Goal: Find specific page/section: Find specific page/section

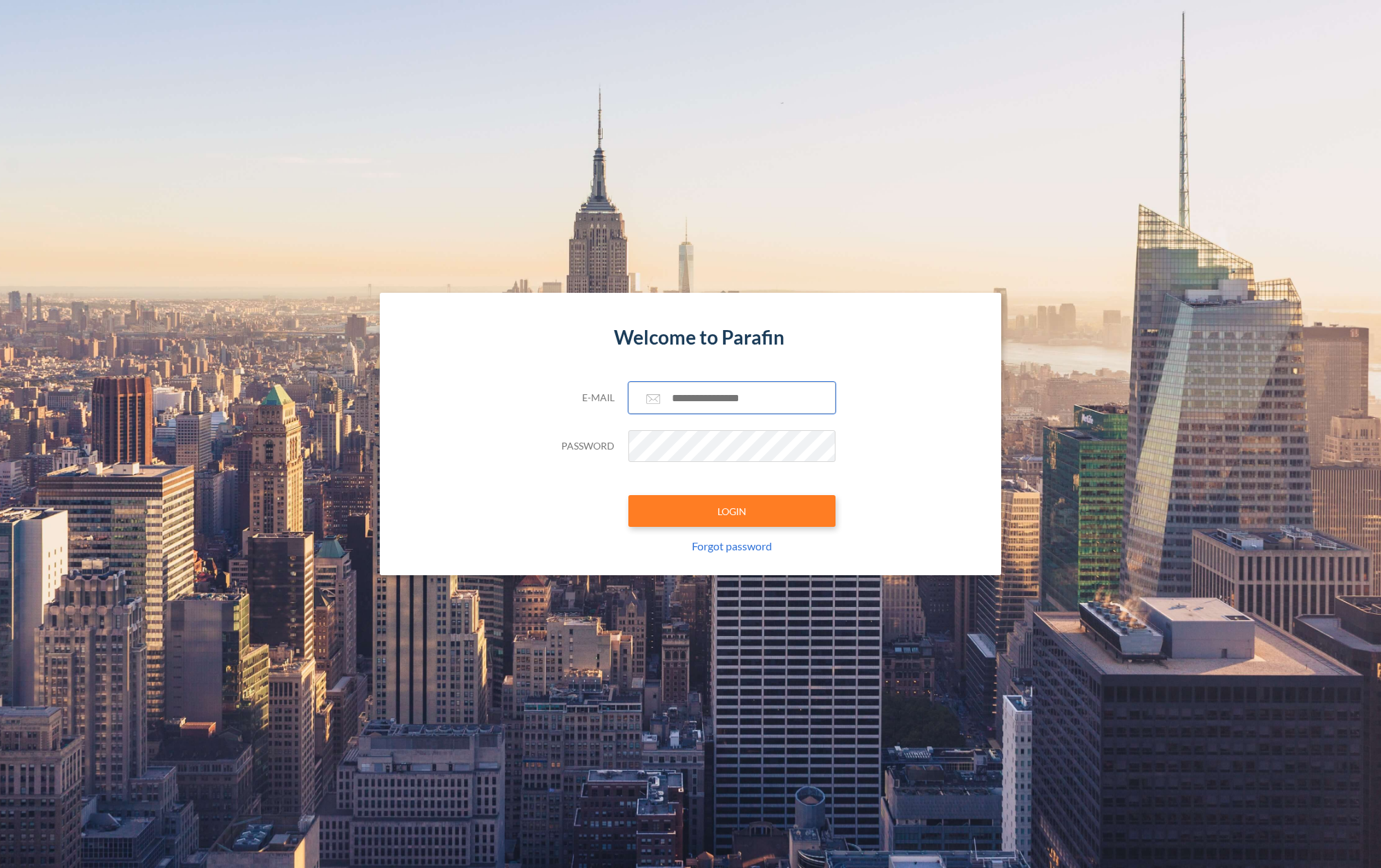
click at [703, 402] on input "text" at bounding box center [732, 398] width 207 height 32
paste input "**********"
type input "**********"
click at [694, 520] on button "LOGIN" at bounding box center [732, 511] width 207 height 32
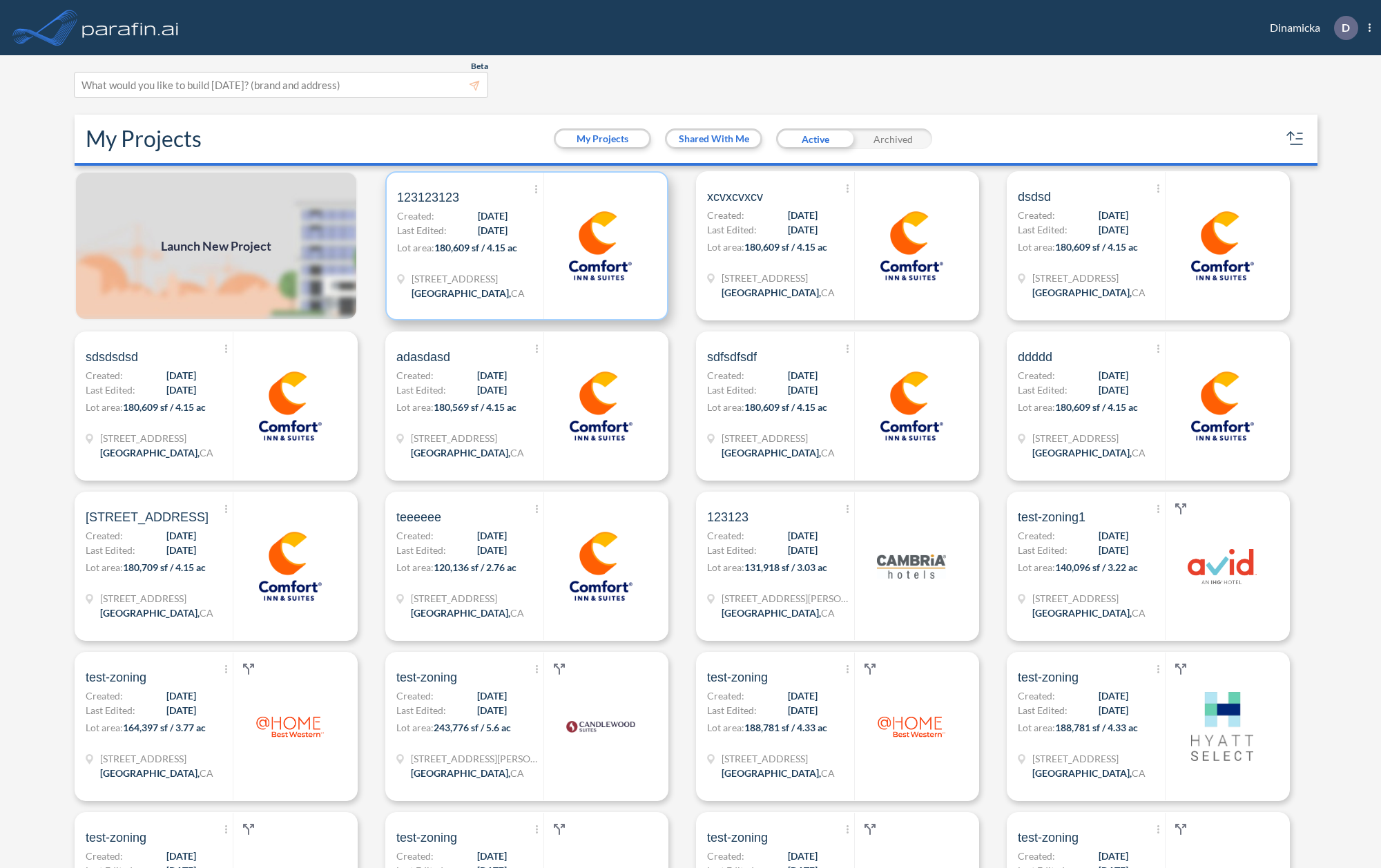
click at [420, 223] on span "Last Edited:" at bounding box center [421, 230] width 49 height 14
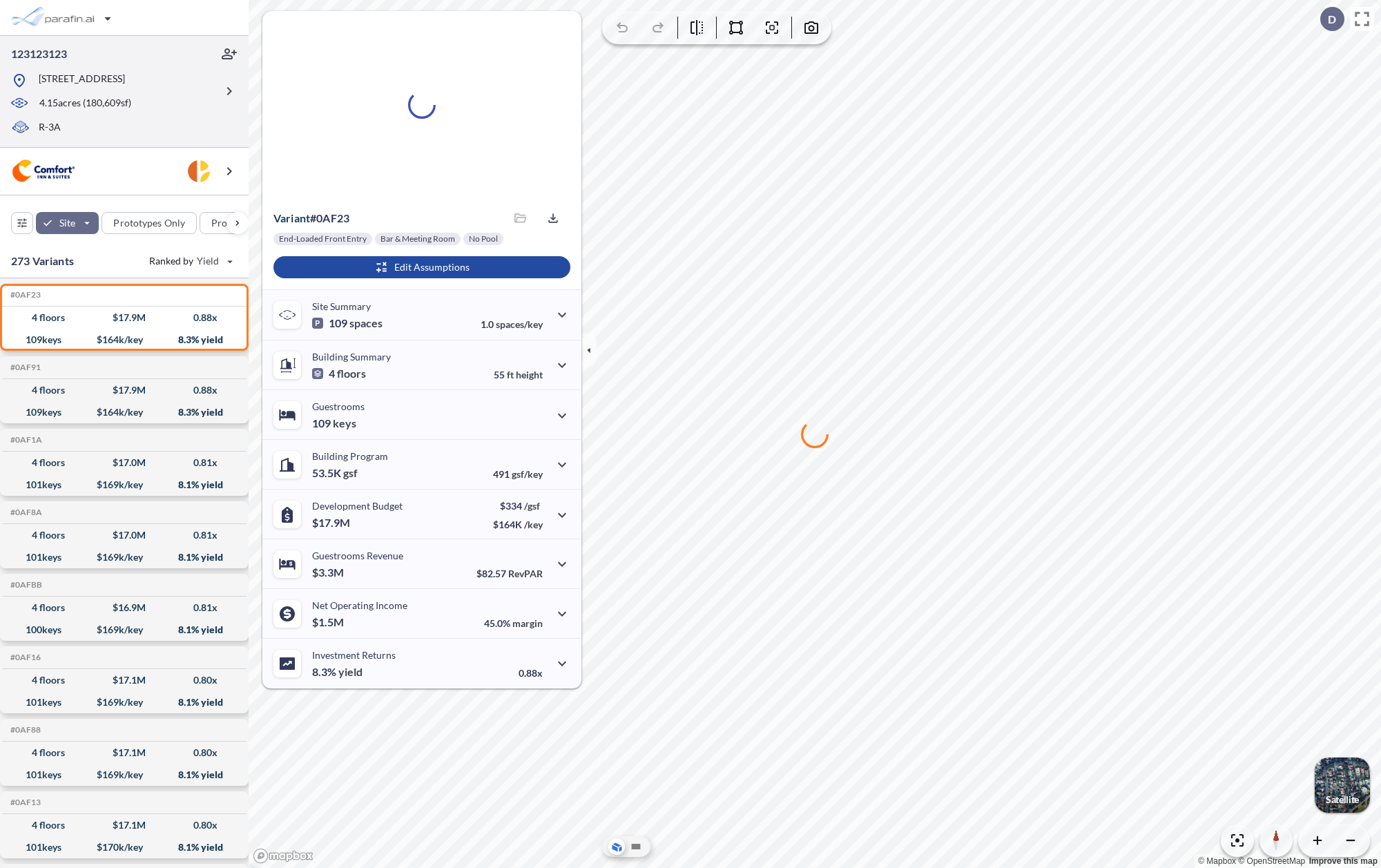
click at [216, 97] on div at bounding box center [229, 91] width 27 height 89
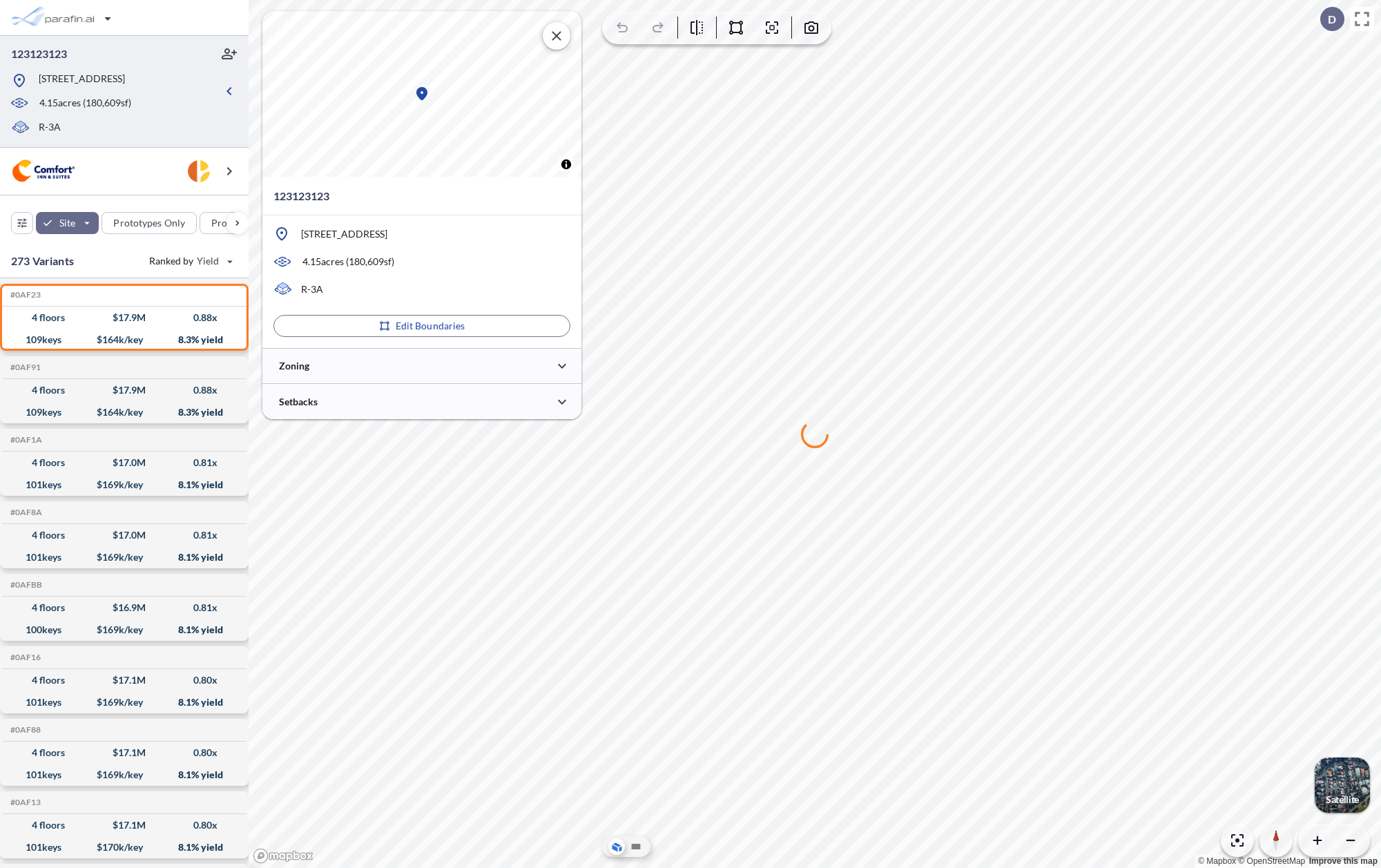
type input "*****"
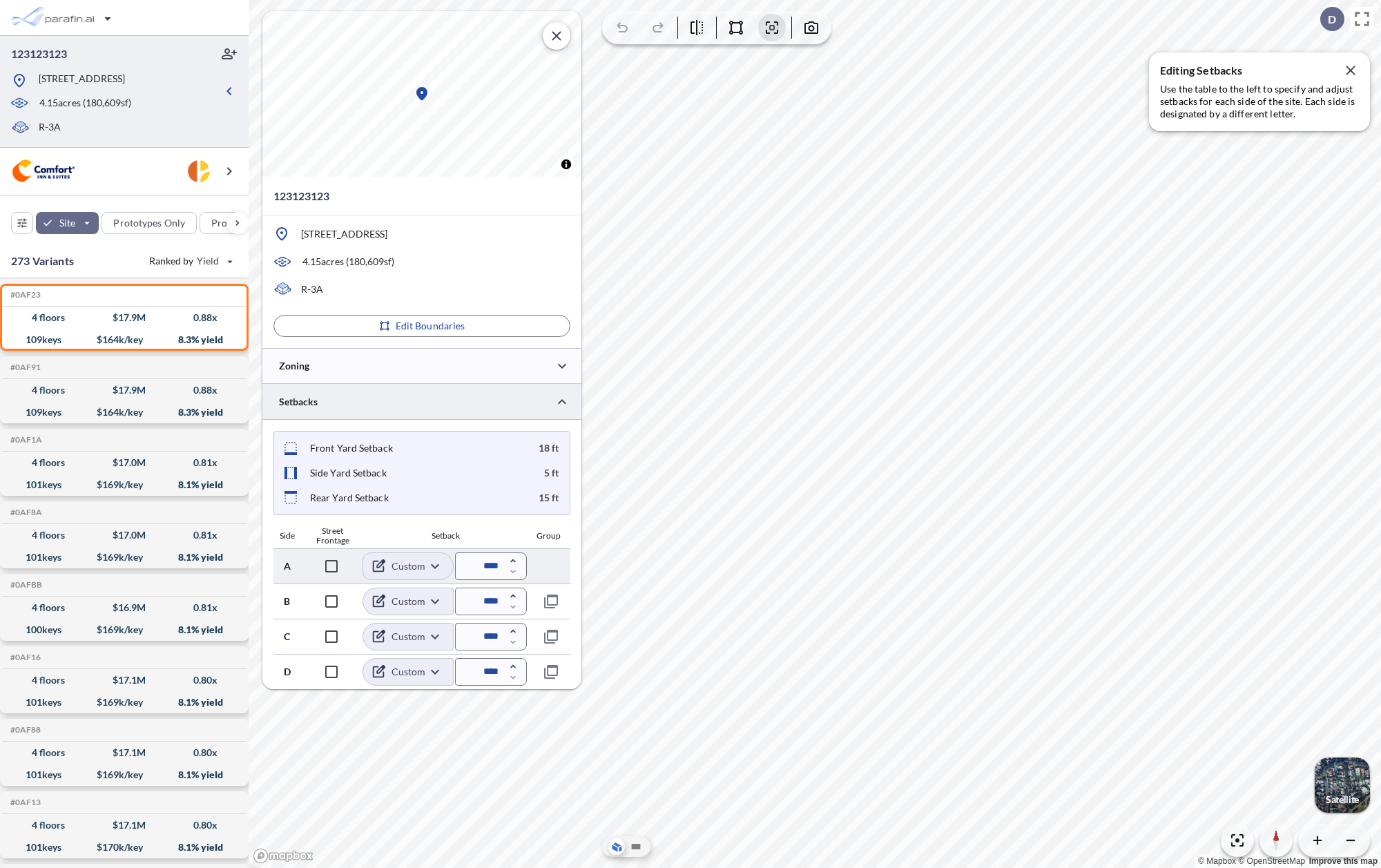
click at [430, 567] on body "123123123 [STREET_ADDRESS] 4.15 acres ( 180,609 sf) R-3A Site Prototypes Only P…" at bounding box center [690, 434] width 1381 height 868
click at [430, 563] on div at bounding box center [690, 434] width 1381 height 868
click at [426, 669] on body "123123123 [STREET_ADDRESS] 4.15 acres ( 180,609 sf) R-3A Site Prototypes Only P…" at bounding box center [690, 434] width 1381 height 868
click at [426, 669] on div at bounding box center [690, 434] width 1381 height 868
click at [421, 629] on body "123123123 [STREET_ADDRESS] 4.15 acres ( 180,609 sf) R-3A Site Prototypes Only P…" at bounding box center [690, 434] width 1381 height 868
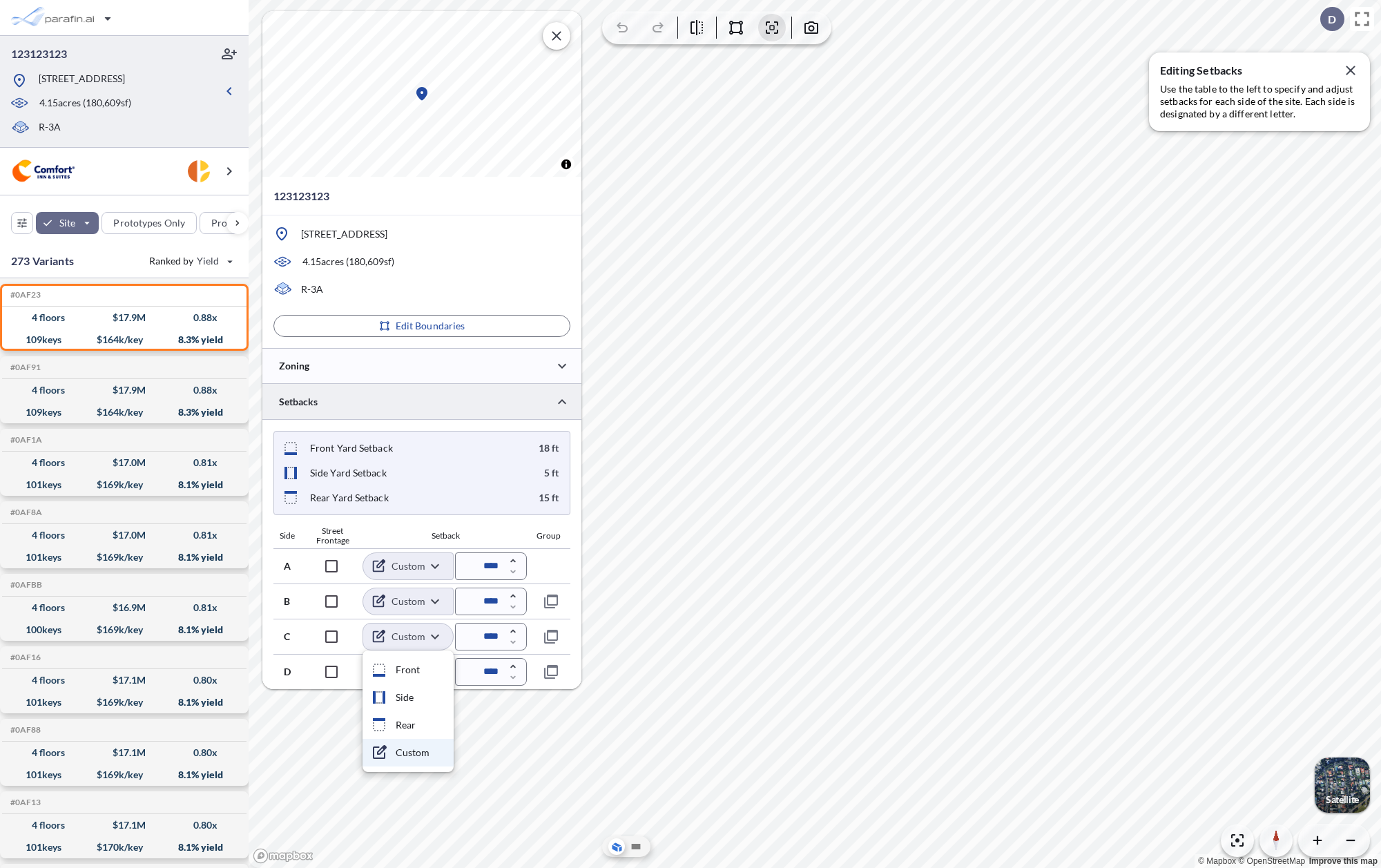
click at [421, 629] on div at bounding box center [690, 434] width 1381 height 868
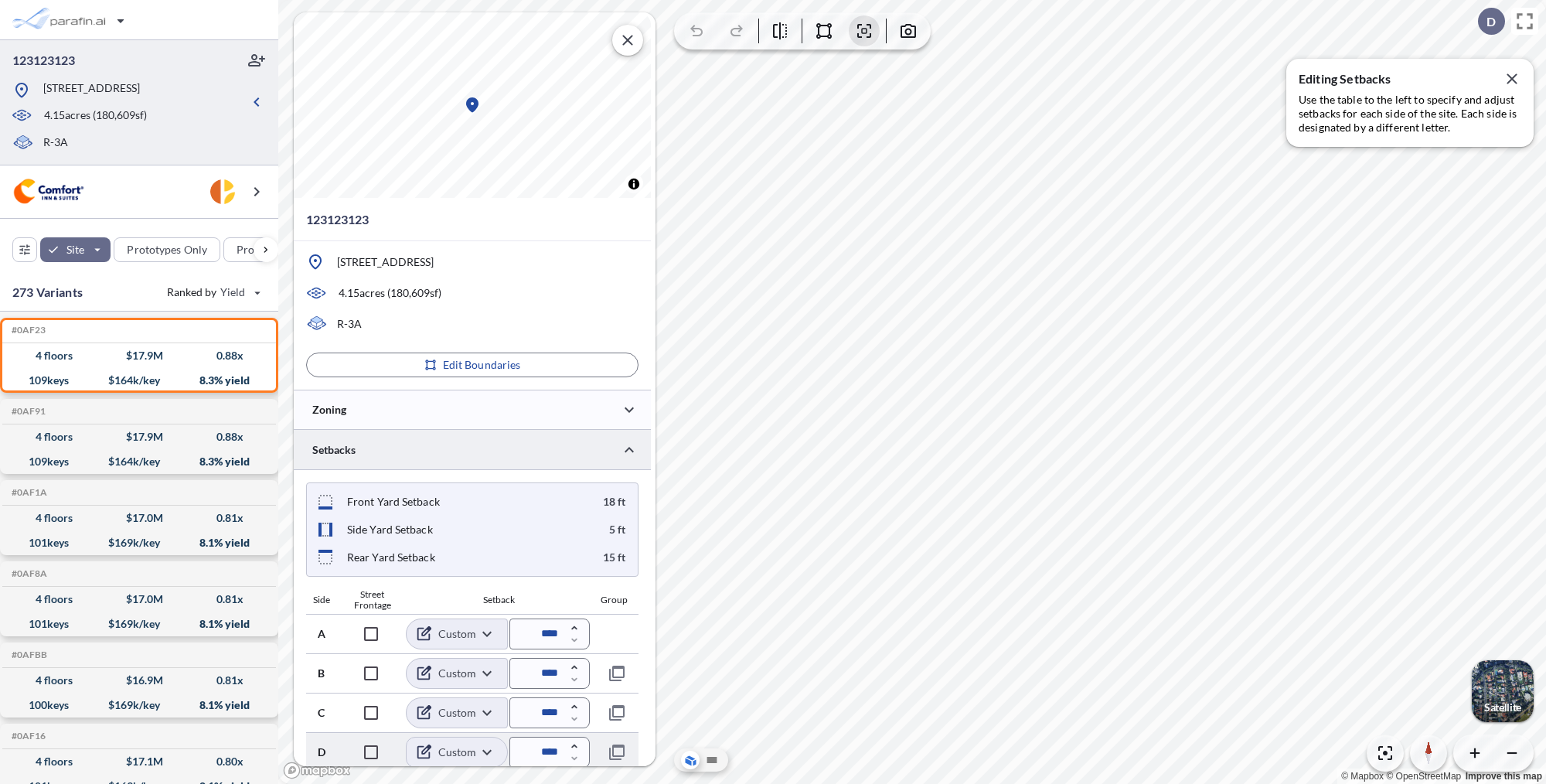
scroll to position [3, 0]
click at [499, 756] on body "123123123 [STREET_ADDRESS] 4.15 acres ( 180,609 sf) R-3A Site Prototypes Only P…" at bounding box center [773, 392] width 1546 height 784
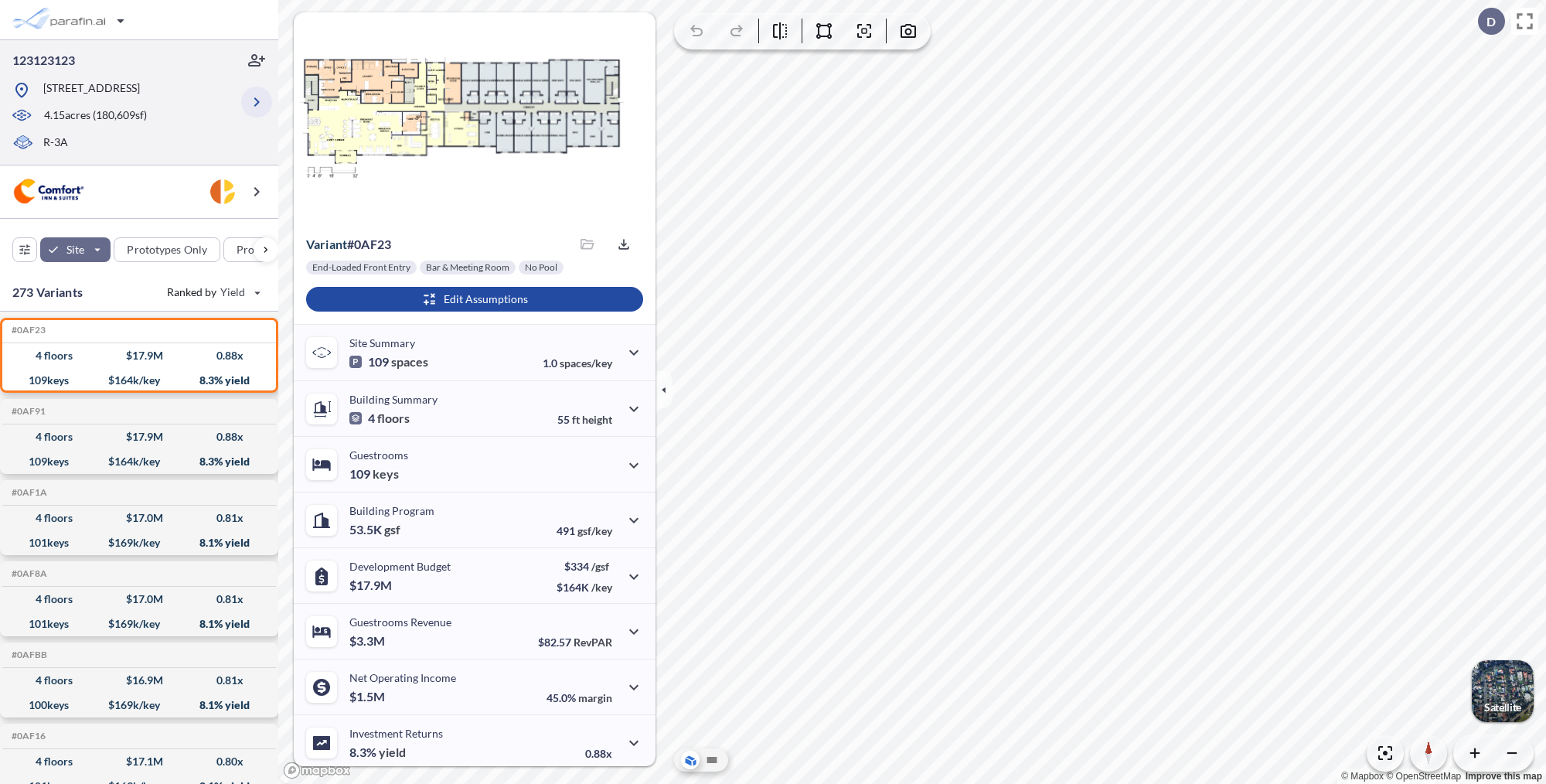
click at [255, 105] on icon "button" at bounding box center [257, 101] width 5 height 9
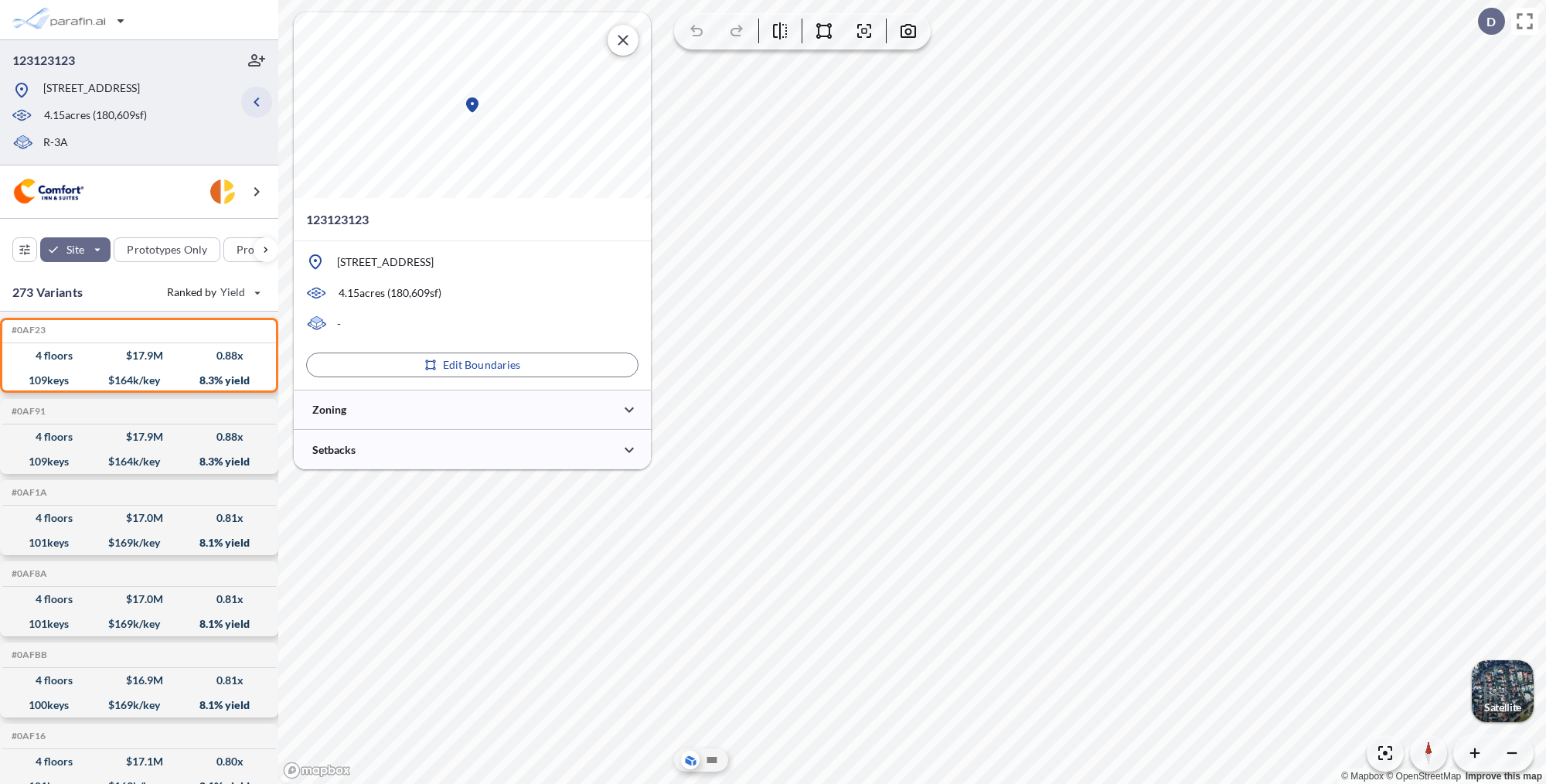
type input "*****"
click at [446, 412] on div at bounding box center [472, 409] width 358 height 39
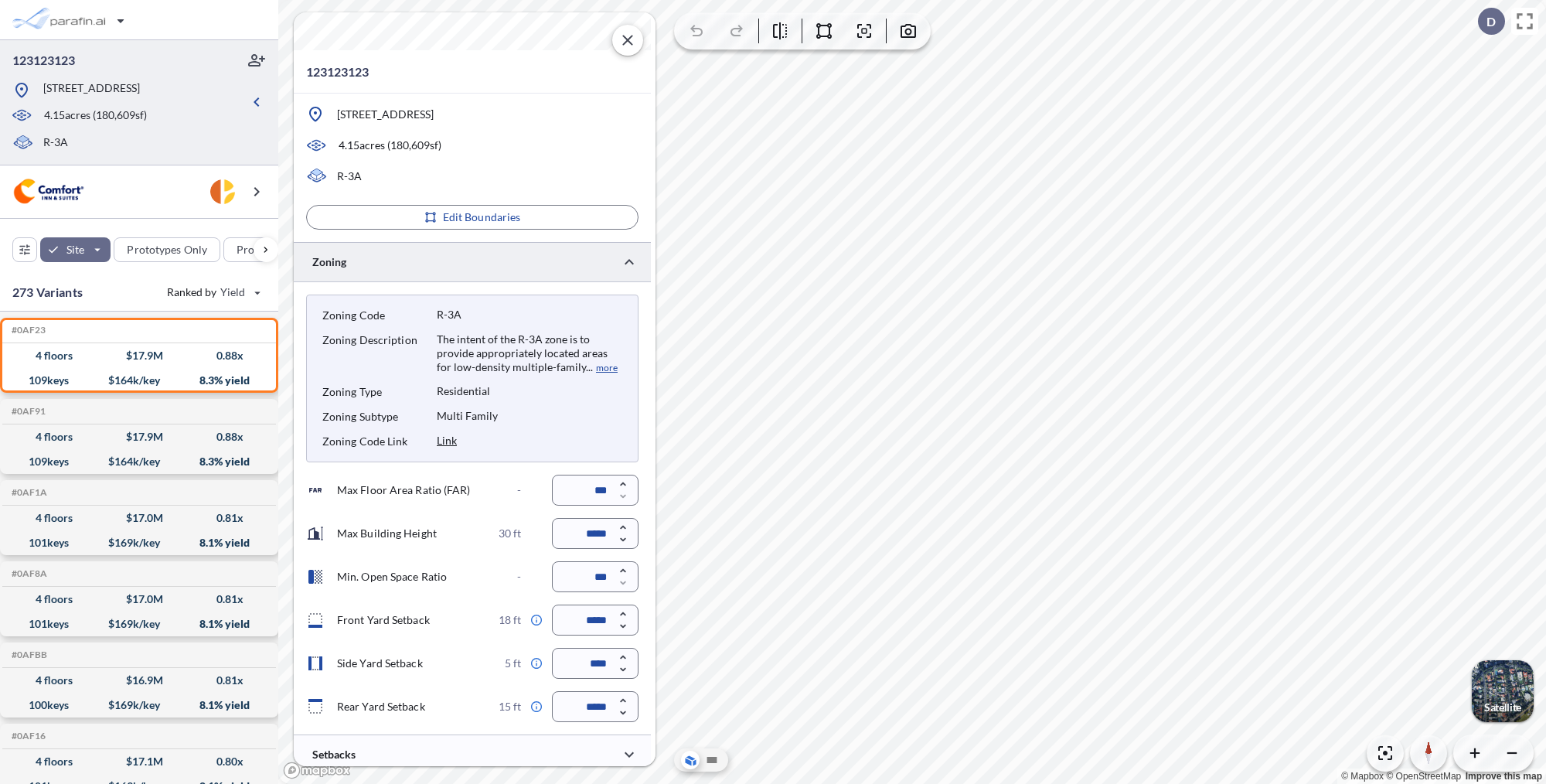
scroll to position [156, 0]
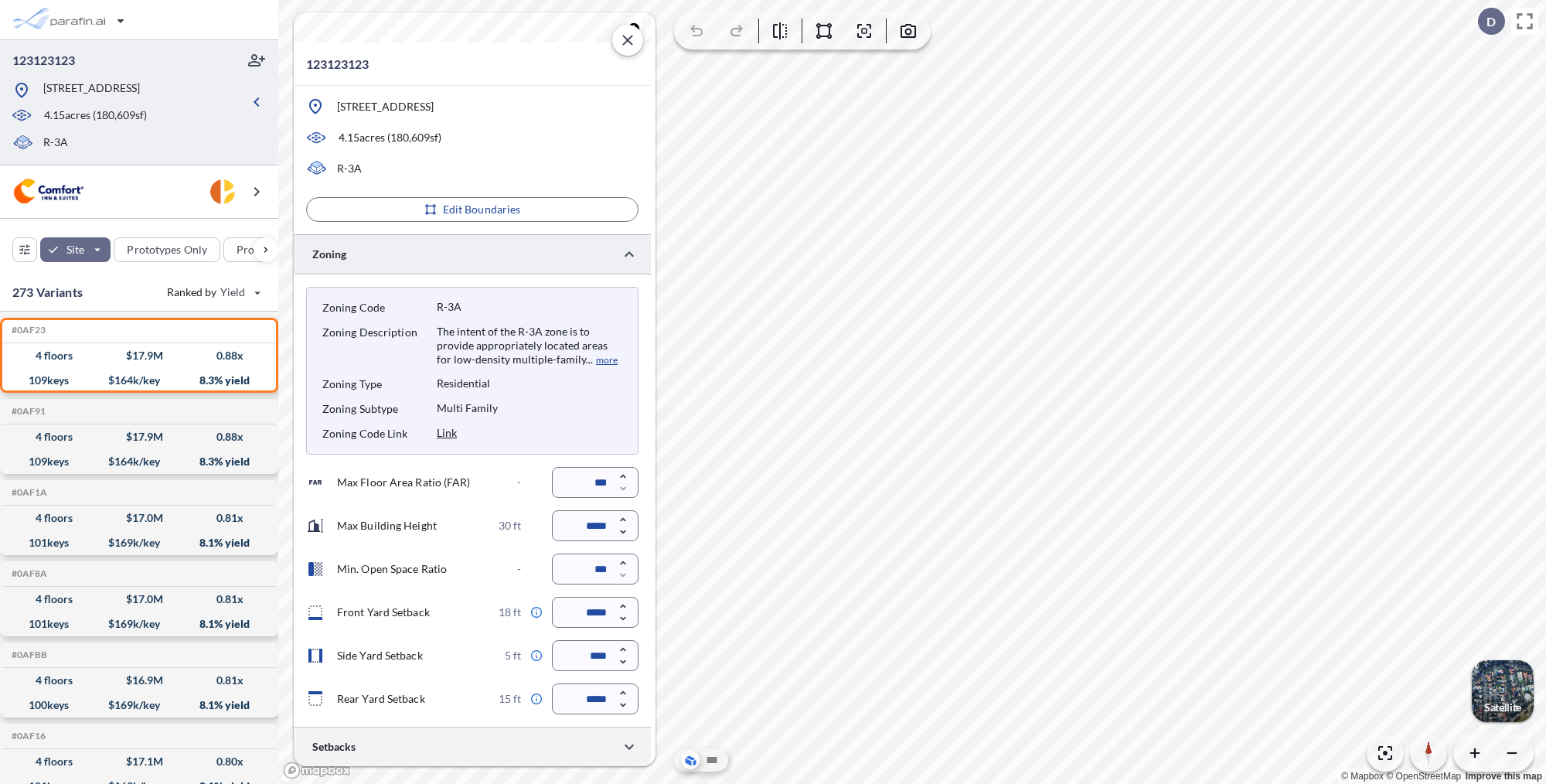
click at [492, 739] on div at bounding box center [472, 747] width 358 height 39
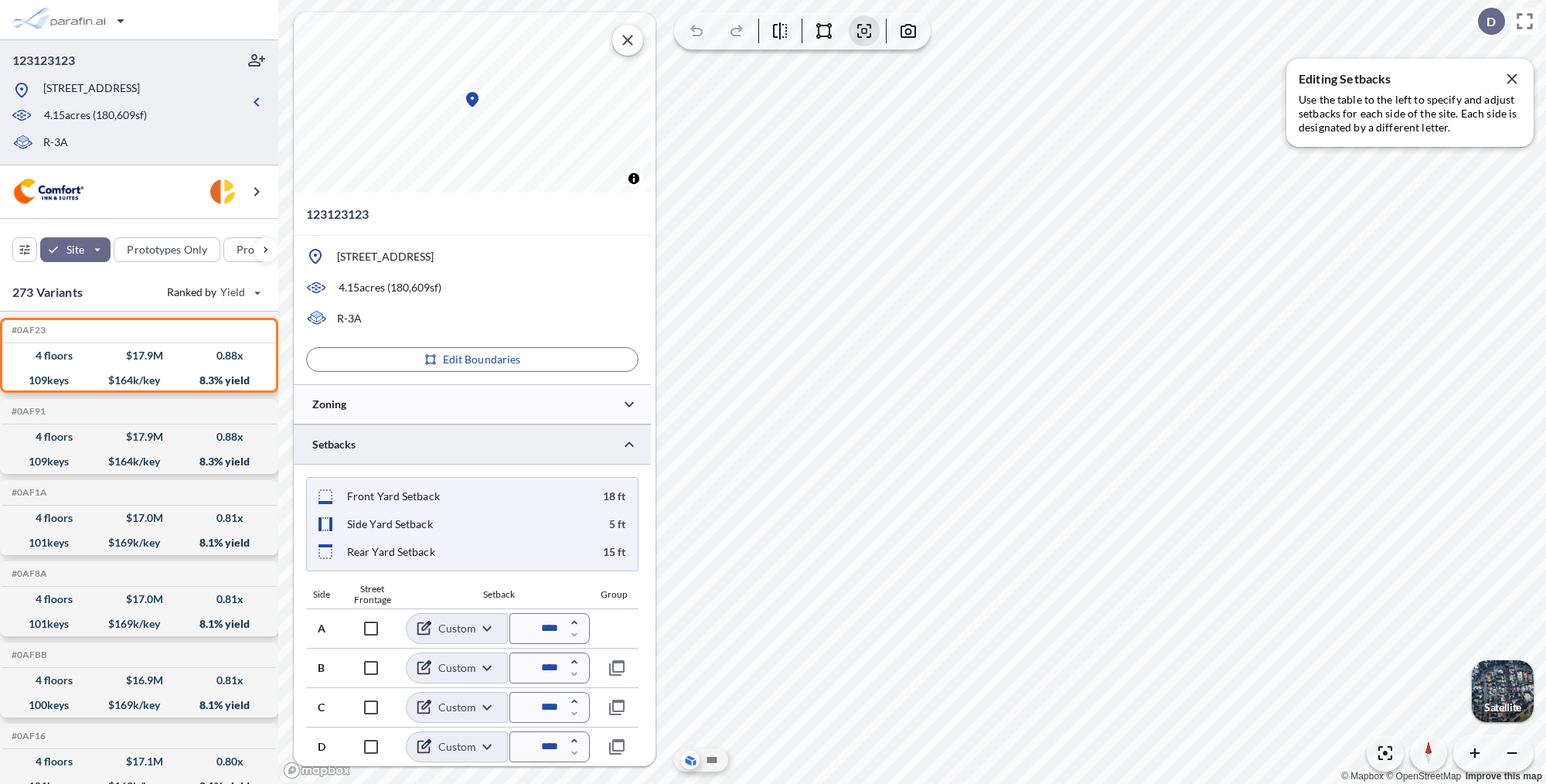
scroll to position [5, 0]
click at [438, 632] on body "123123123 [STREET_ADDRESS] 4.15 acres ( 180,609 sf) R-3A Site Prototypes Only P…" at bounding box center [773, 392] width 1546 height 784
click at [467, 623] on div at bounding box center [773, 392] width 1546 height 784
click at [475, 661] on body "123123123 [STREET_ADDRESS] 4.15 acres ( 180,609 sf) R-3A Site Prototypes Only P…" at bounding box center [773, 392] width 1546 height 784
click at [445, 588] on div at bounding box center [773, 392] width 1546 height 784
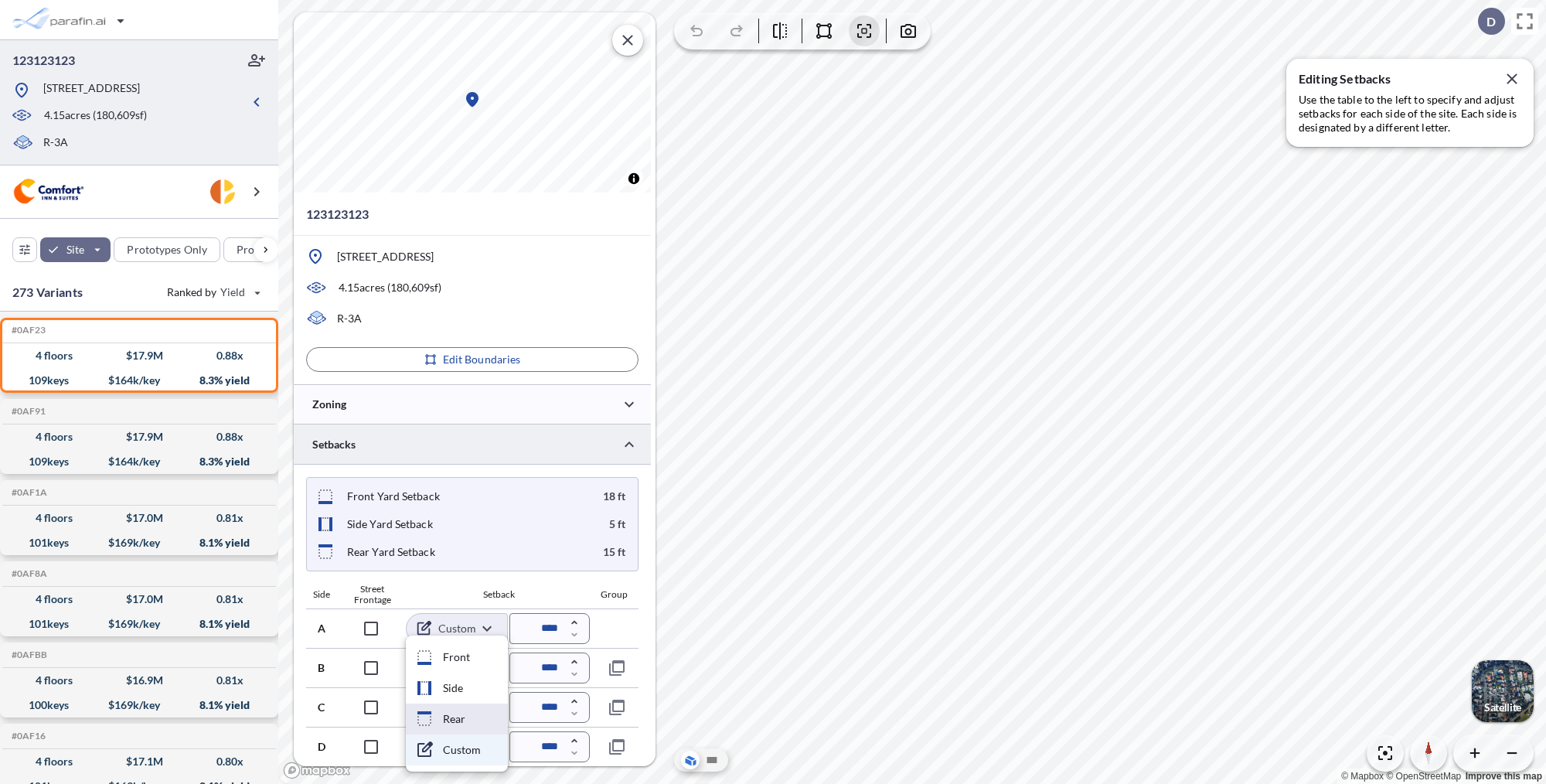
click at [484, 710] on body "123123123 [STREET_ADDRESS] 4.15 acres ( 180,609 sf) R-3A Site Prototypes Only P…" at bounding box center [773, 392] width 1546 height 784
click at [480, 581] on div at bounding box center [773, 392] width 1546 height 784
click at [466, 702] on body "123123123 [STREET_ADDRESS] 4.15 acres ( 180,609 sf) R-3A Site Prototypes Only P…" at bounding box center [773, 392] width 1546 height 784
click at [451, 603] on div at bounding box center [773, 392] width 1546 height 784
click at [456, 622] on body "123123123 [STREET_ADDRESS] 4.15 acres ( 180,609 sf) R-3A Site Prototypes Only P…" at bounding box center [773, 392] width 1546 height 784
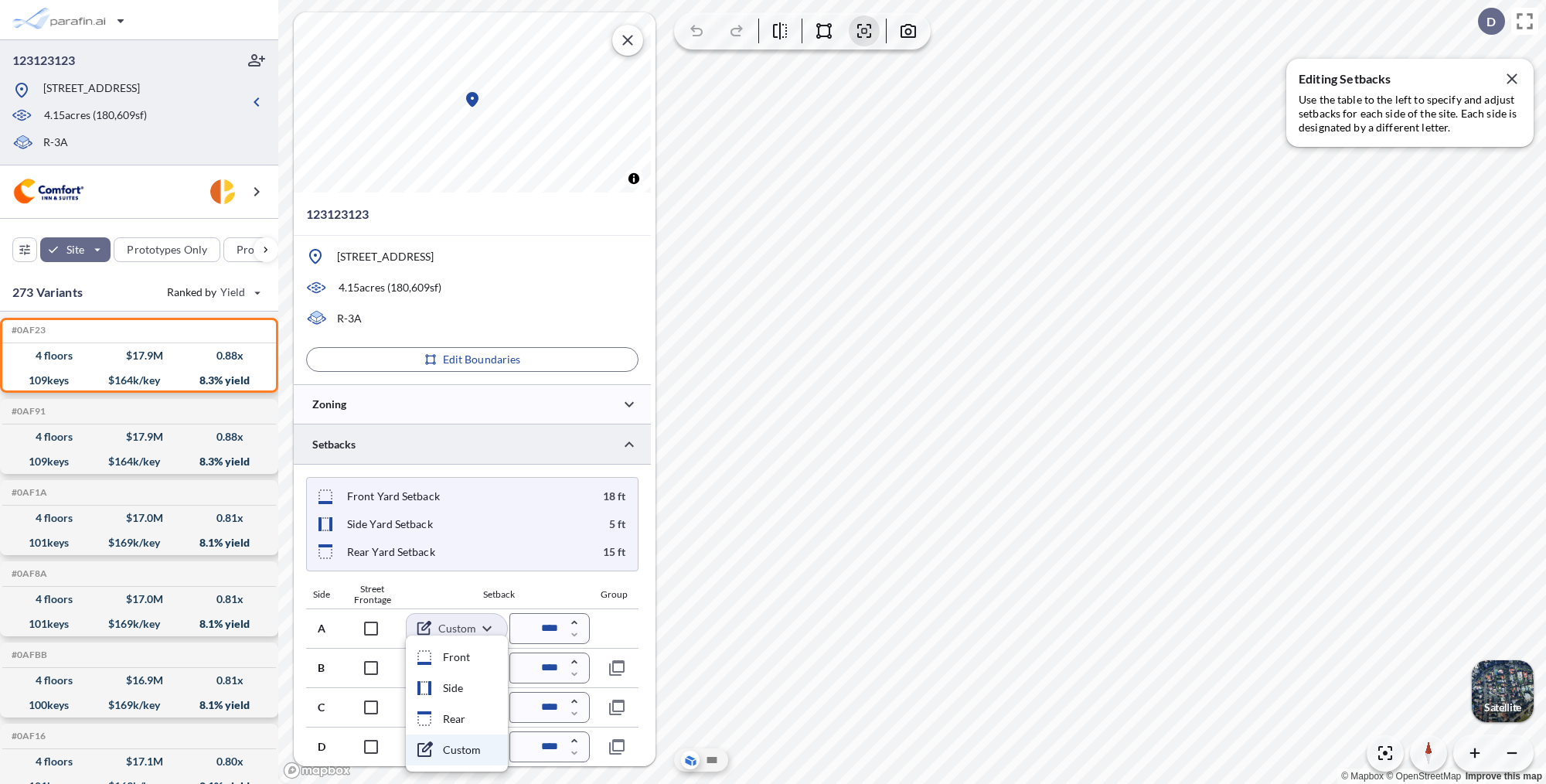
click at [458, 593] on div at bounding box center [773, 392] width 1546 height 784
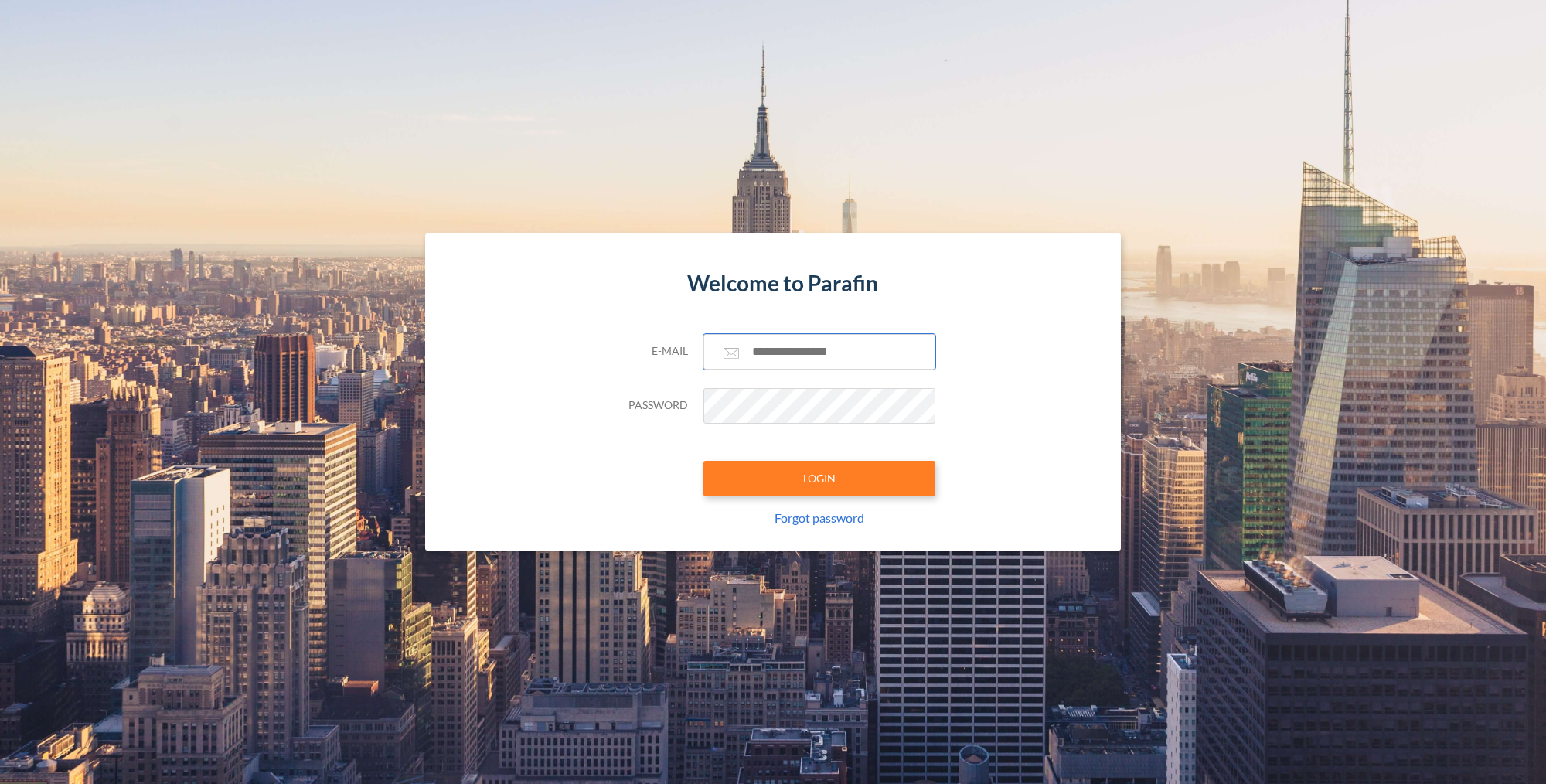
click at [767, 367] on input "text" at bounding box center [819, 352] width 232 height 36
paste input "**********"
type input "**********"
click at [773, 473] on button "LOGIN" at bounding box center [819, 478] width 232 height 36
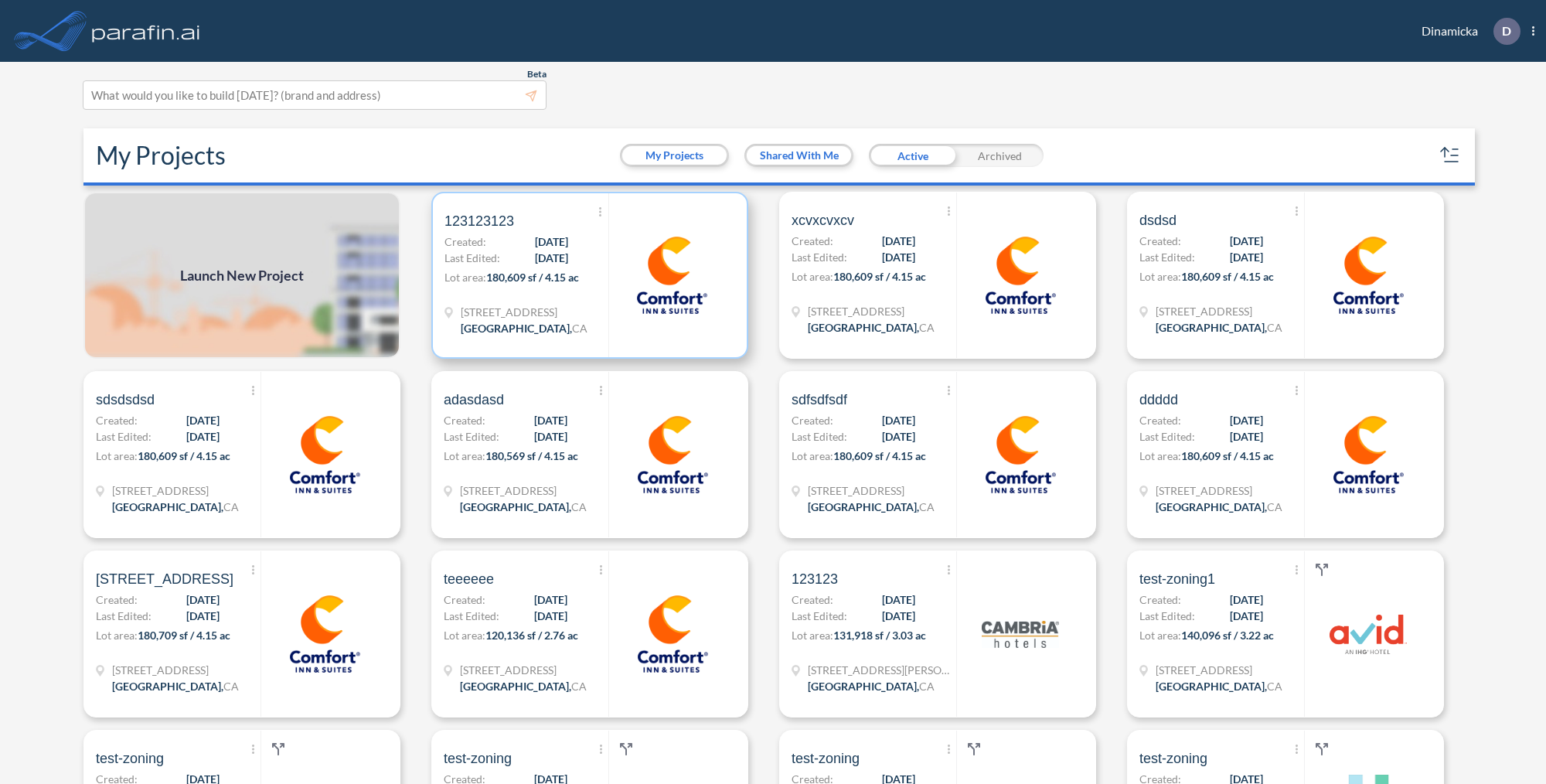
click at [518, 285] on p "Lot area: 180,609 sf / 4.15 ac" at bounding box center [526, 280] width 164 height 22
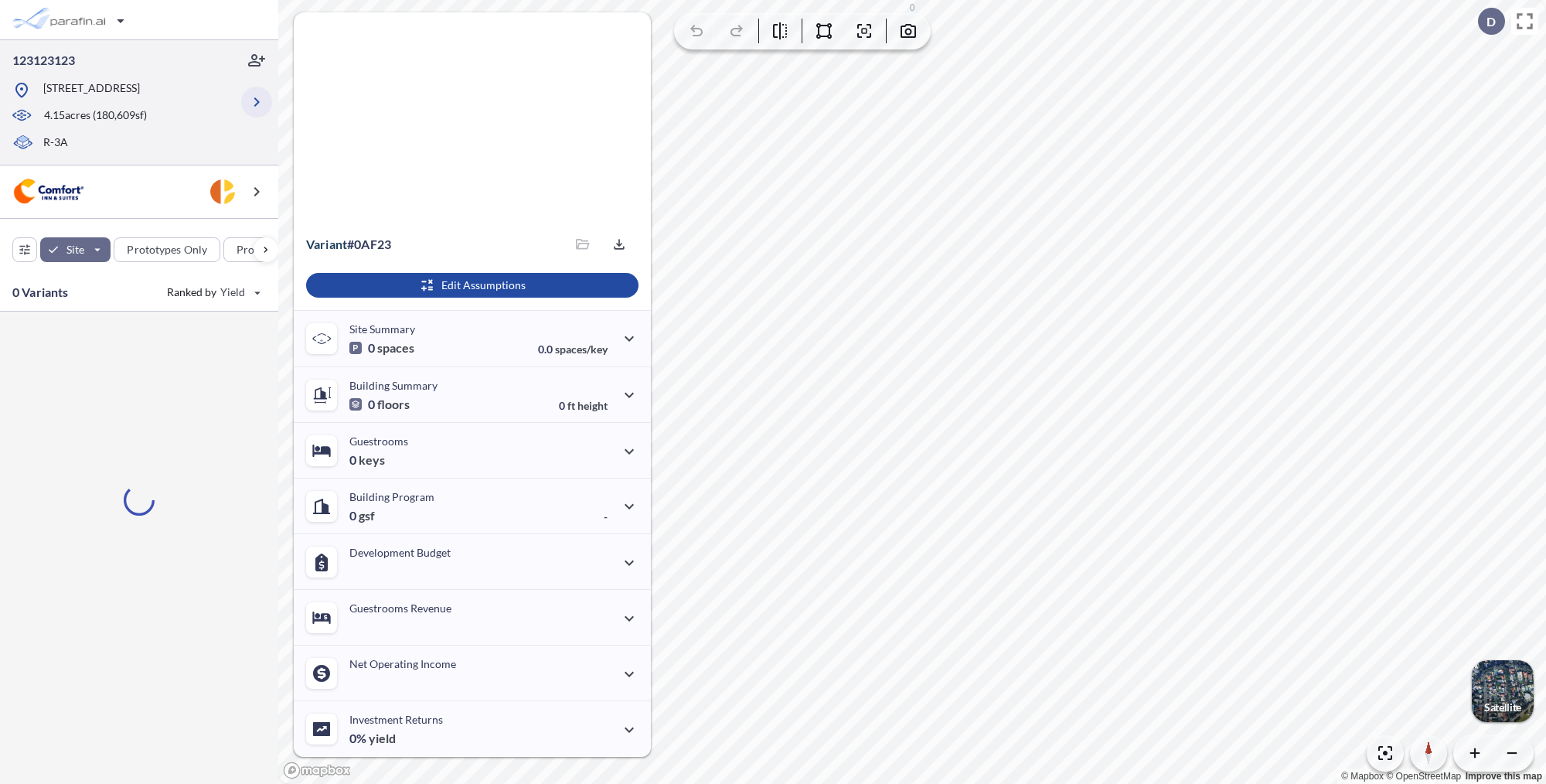
click at [254, 106] on icon "button" at bounding box center [257, 102] width 19 height 19
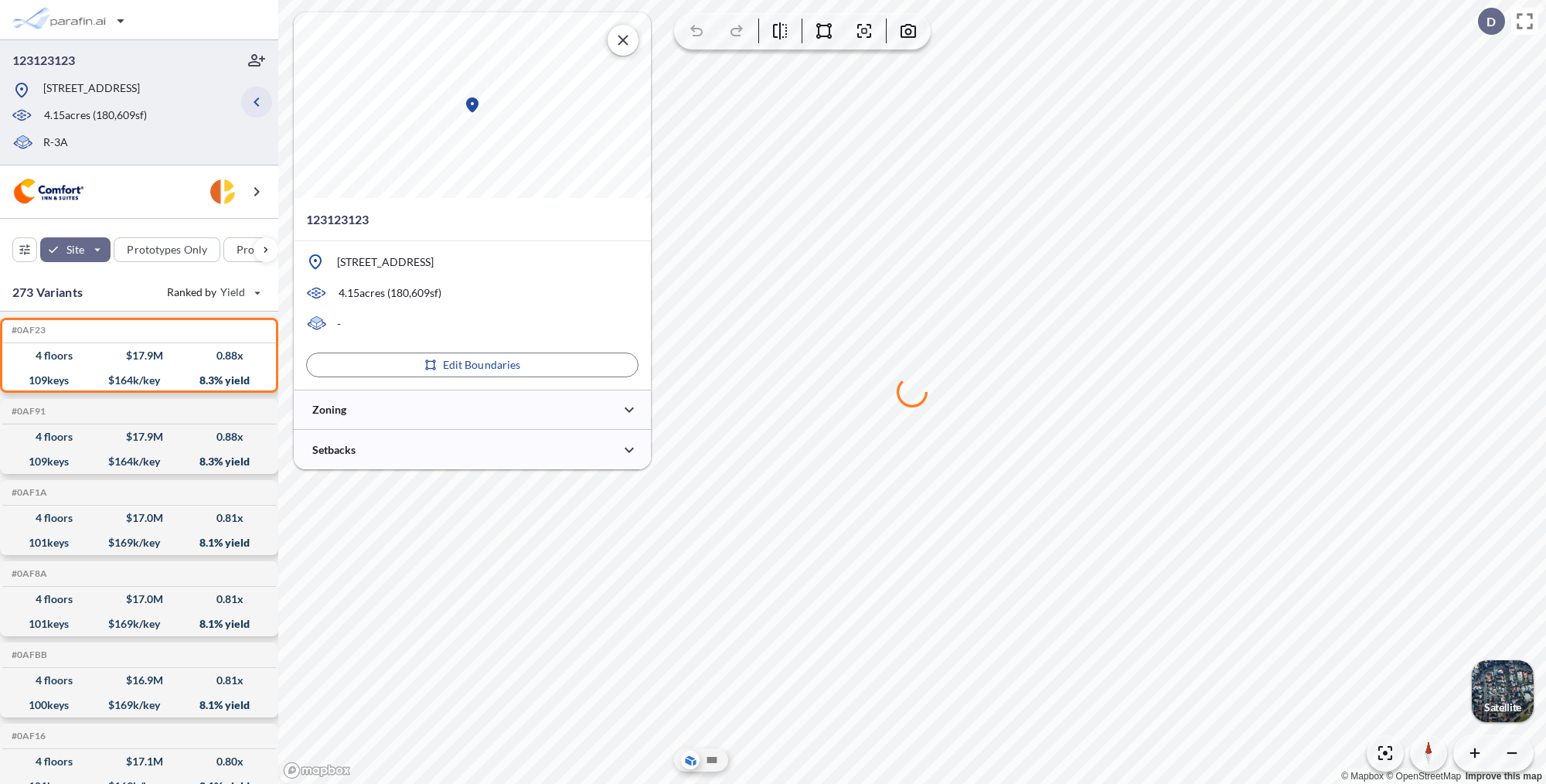
type input "*****"
click at [526, 454] on div at bounding box center [472, 449] width 358 height 39
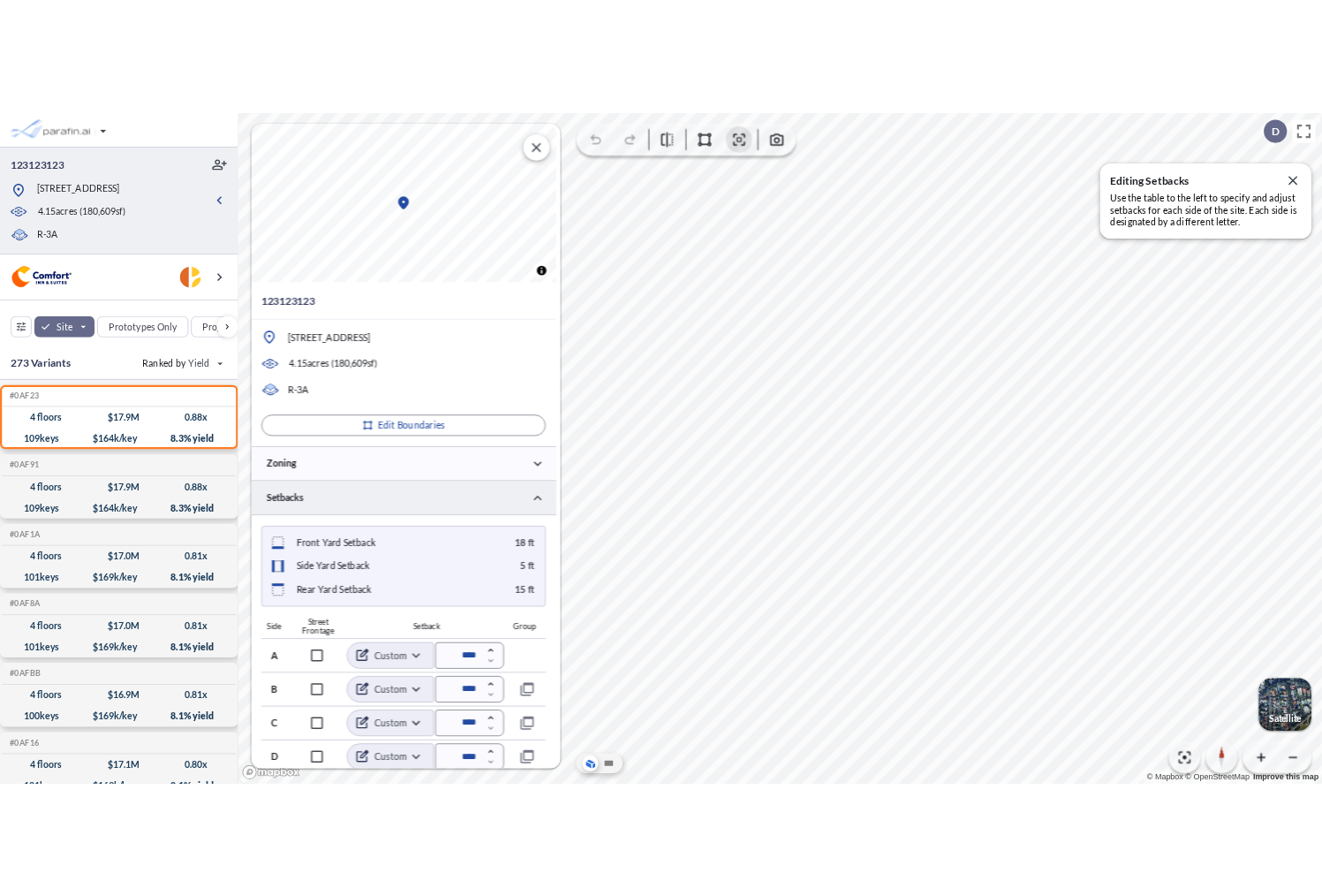
scroll to position [6, 0]
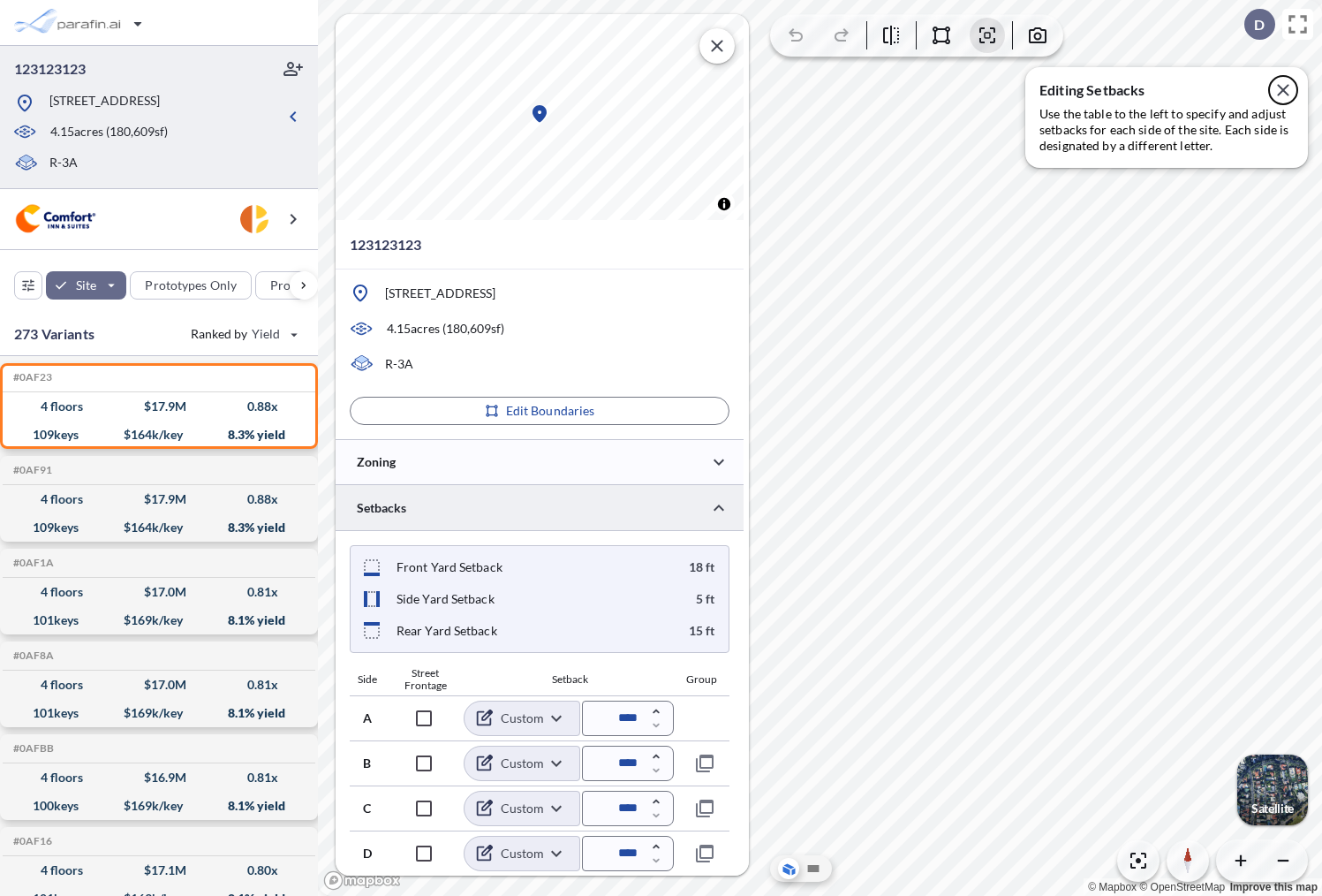
click at [1289, 91] on icon "button" at bounding box center [1284, 90] width 21 height 21
